Goal: Task Accomplishment & Management: Complete application form

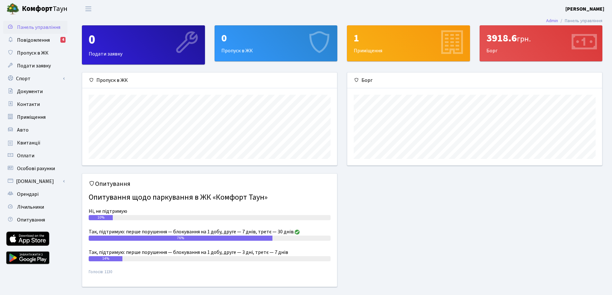
scroll to position [93, 255]
click at [35, 49] on span "Пропуск в ЖК" at bounding box center [32, 52] width 31 height 7
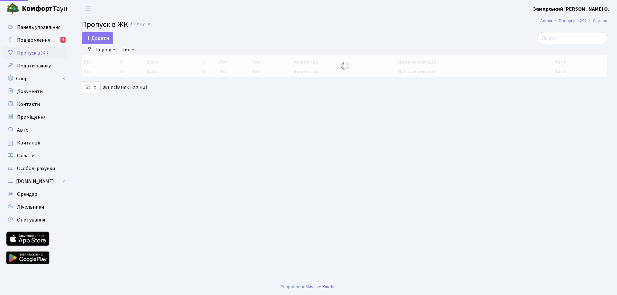
select select "25"
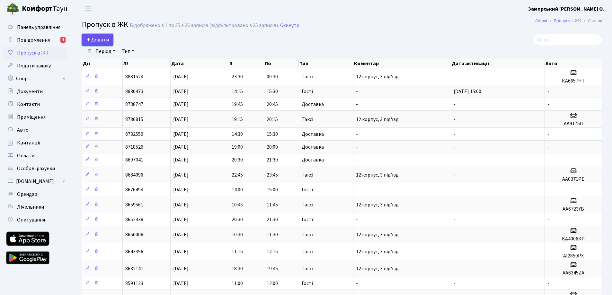
click at [94, 39] on span "Додати" at bounding box center [97, 39] width 23 height 7
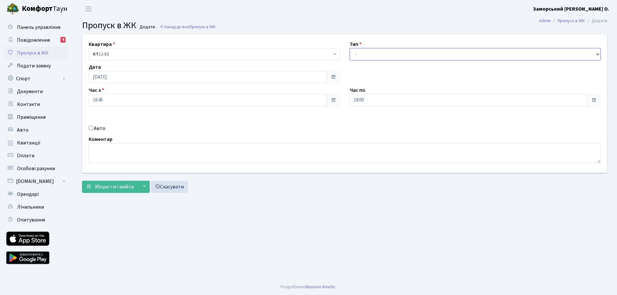
click at [367, 57] on select "- Доставка Таксі Гості Сервіс" at bounding box center [474, 54] width 251 height 12
select select "2"
click at [349, 48] on select "- Доставка Таксі Гості Сервіс" at bounding box center [474, 54] width 251 height 12
click at [103, 131] on label "Авто" at bounding box center [100, 129] width 12 height 8
click at [93, 130] on input "Авто" at bounding box center [91, 128] width 4 height 4
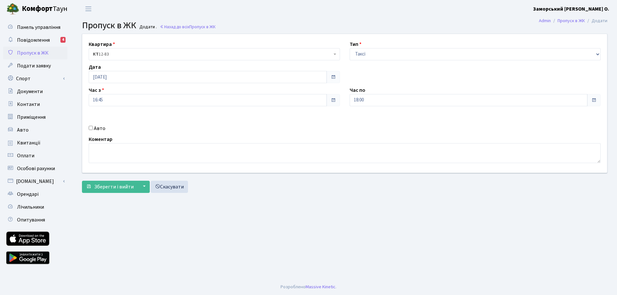
checkbox input "true"
click at [371, 123] on input "text" at bounding box center [474, 123] width 251 height 12
type input "АА1917КЕ"
click at [104, 188] on span "Зберегти і вийти" at bounding box center [114, 186] width 40 height 7
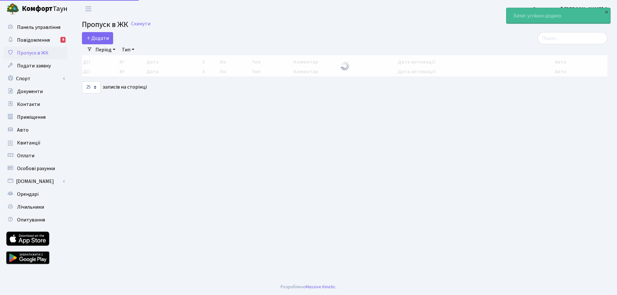
select select "25"
